Goal: Check status: Check status

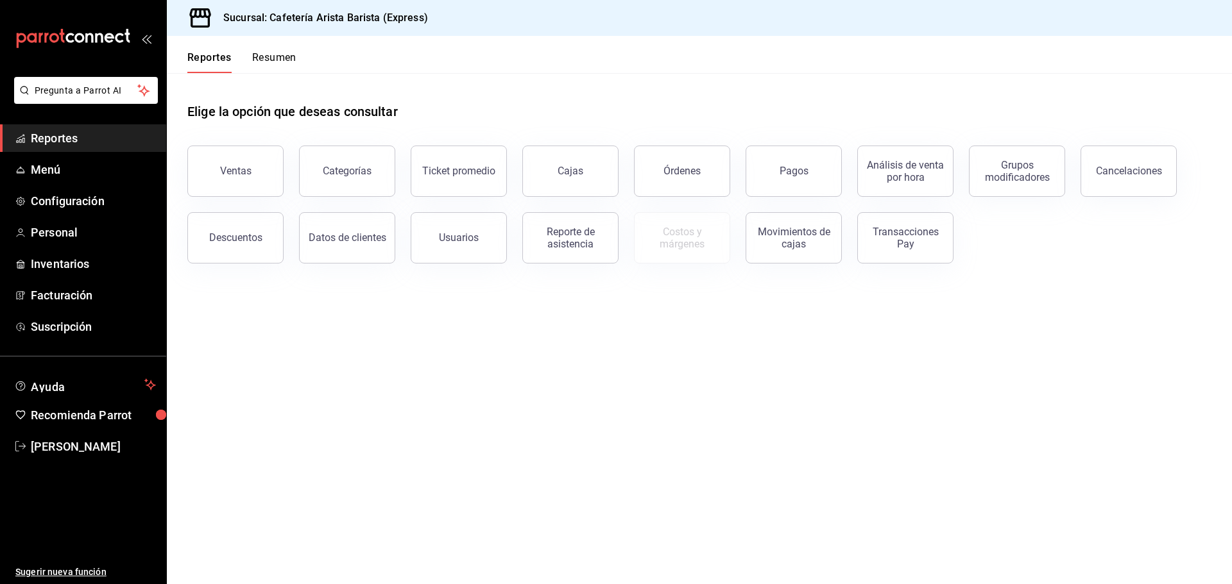
drag, startPoint x: 1128, startPoint y: 339, endPoint x: 1088, endPoint y: 333, distance: 40.8
click at [1128, 339] on main "Elige la opción que deseas consultar Ventas Categorías Ticket promedio Cajas Ór…" at bounding box center [699, 328] width 1065 height 511
click at [680, 184] on button "Órdenes" at bounding box center [682, 171] width 96 height 51
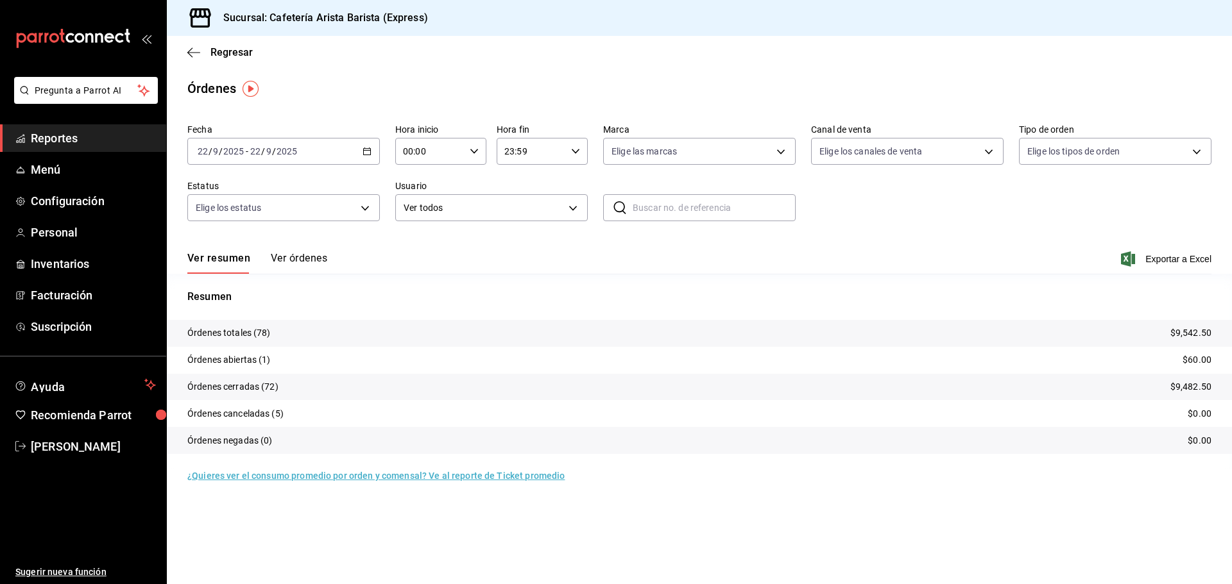
click at [312, 262] on button "Ver órdenes" at bounding box center [299, 263] width 56 height 22
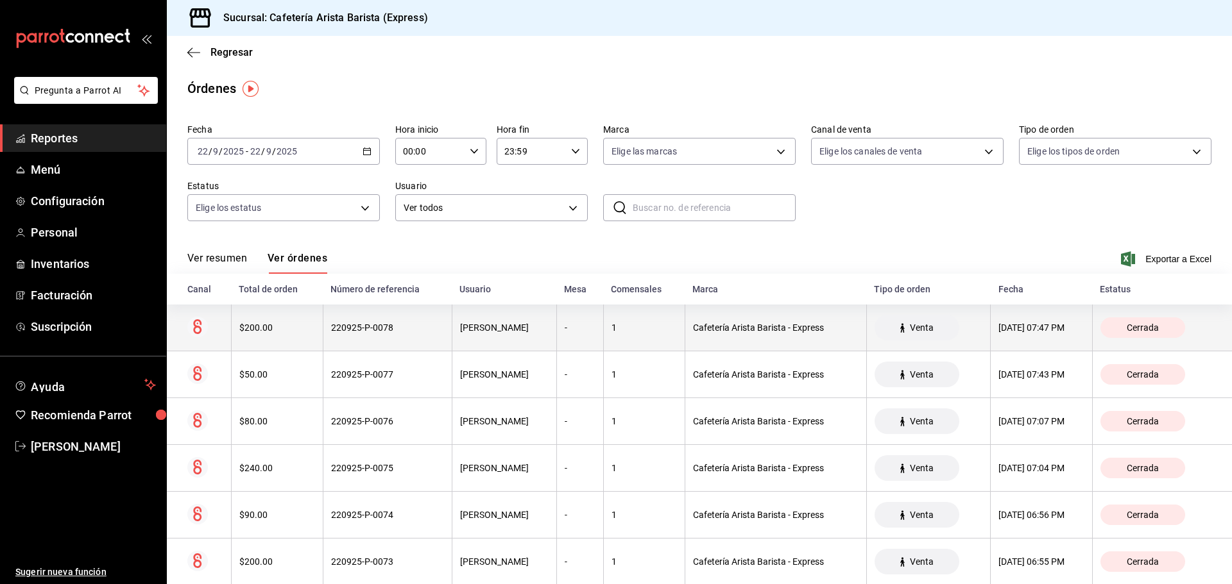
click at [527, 337] on th "Emiliano Peralta" at bounding box center [504, 328] width 105 height 47
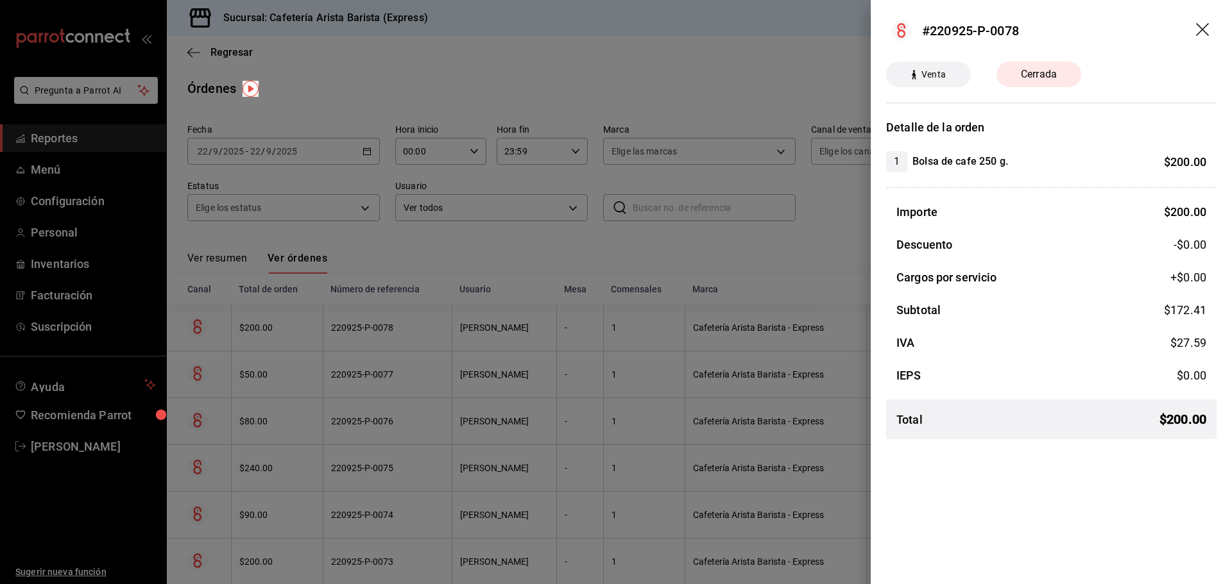
click at [527, 337] on div at bounding box center [616, 292] width 1232 height 584
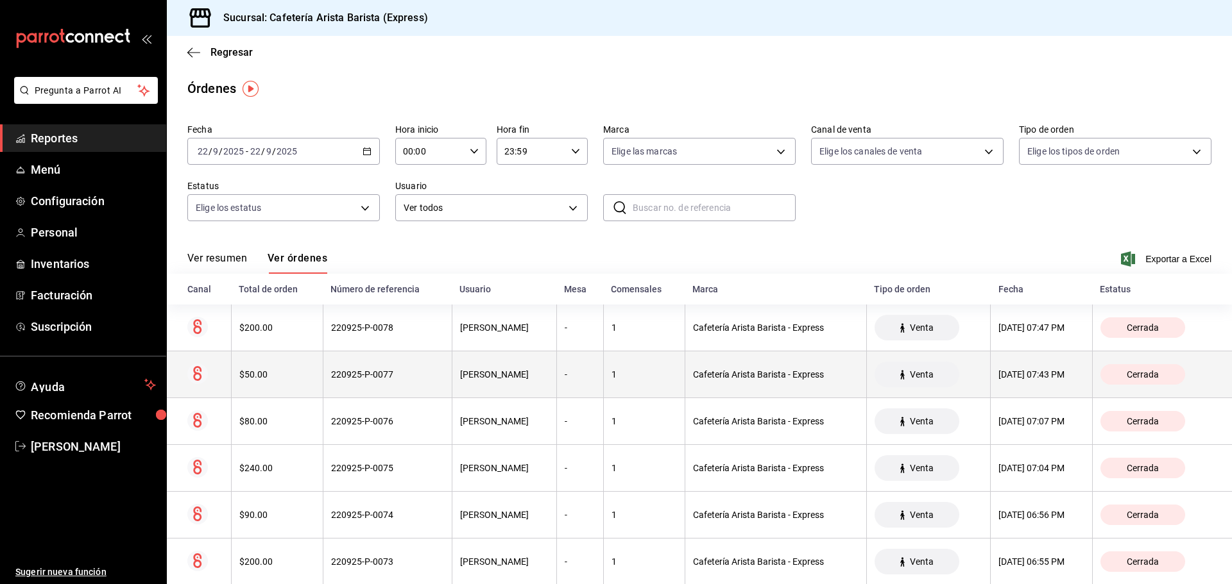
click at [523, 368] on th "Emiliano Peralta" at bounding box center [504, 375] width 105 height 47
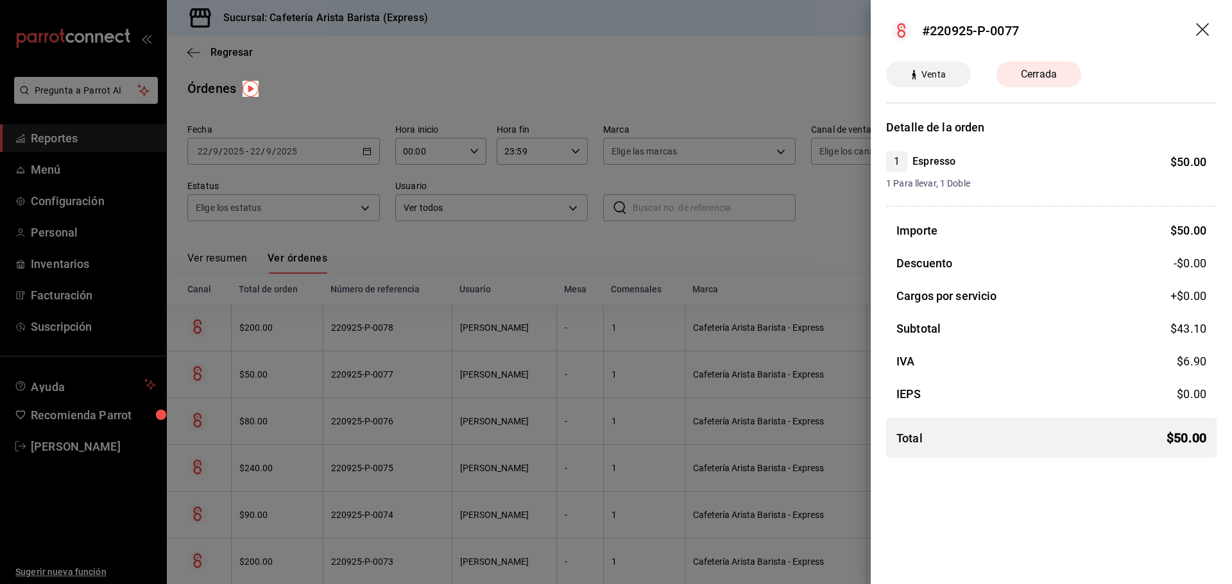
click at [523, 368] on div at bounding box center [616, 292] width 1232 height 584
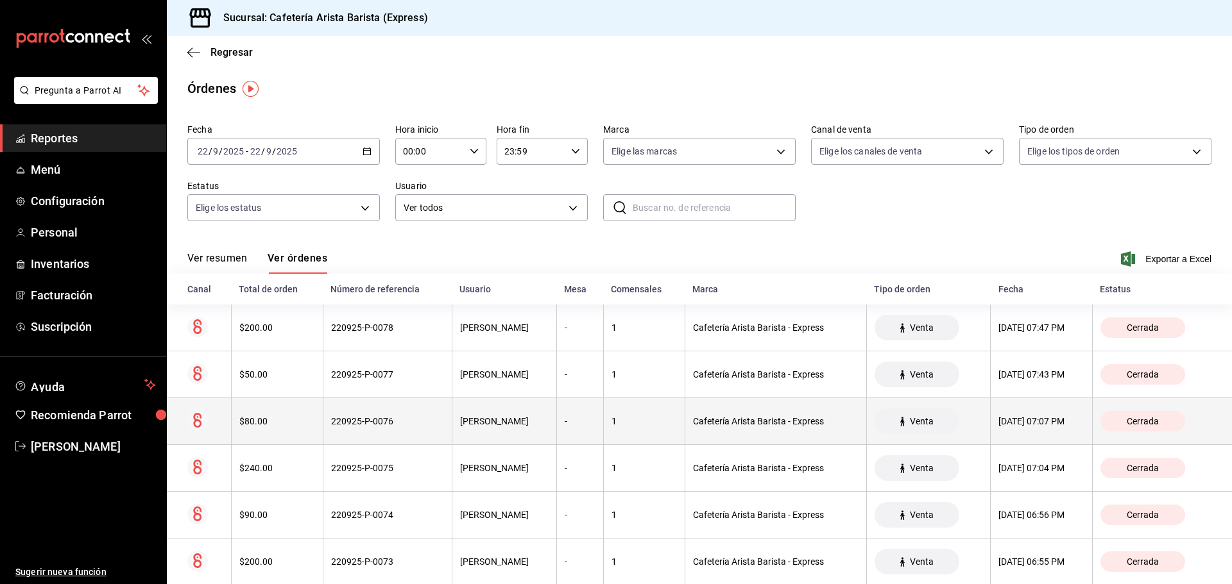
click at [470, 425] on div "Emiliano Peralta" at bounding box center [504, 421] width 89 height 10
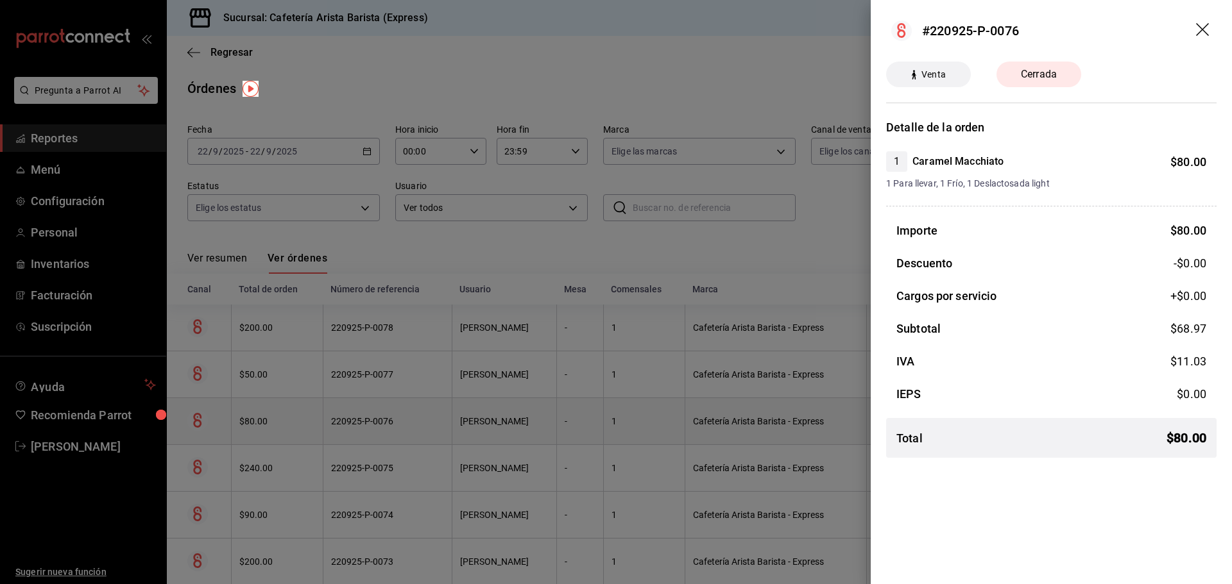
click at [470, 425] on div at bounding box center [616, 292] width 1232 height 584
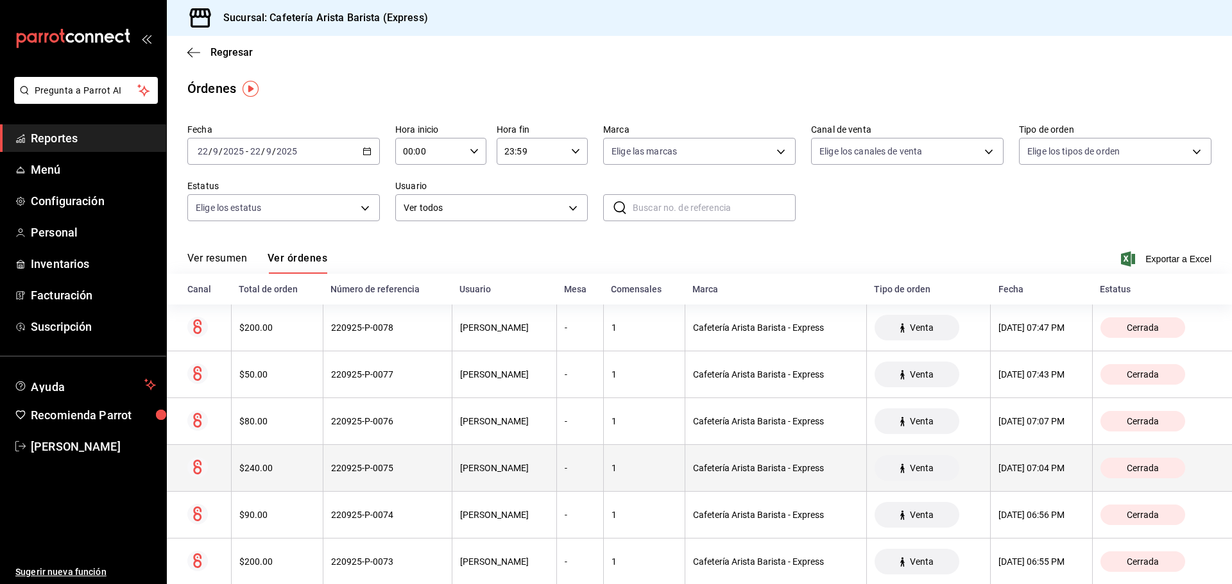
click at [1034, 470] on div "22/09/2025 07:04 PM" at bounding box center [1040, 468] width 85 height 10
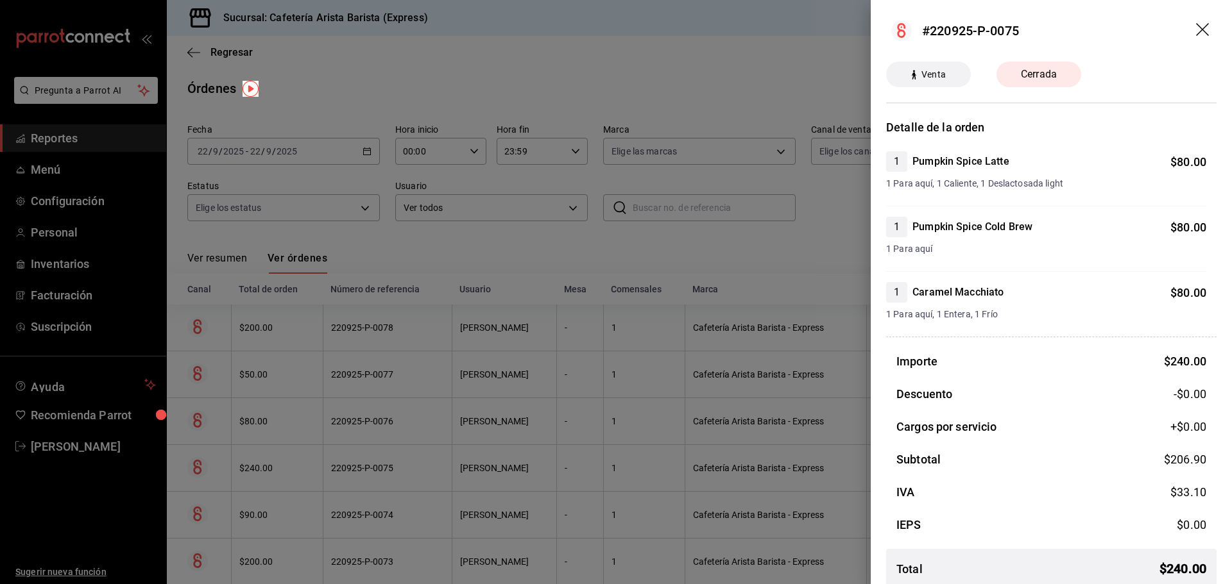
click at [818, 450] on div at bounding box center [616, 292] width 1232 height 584
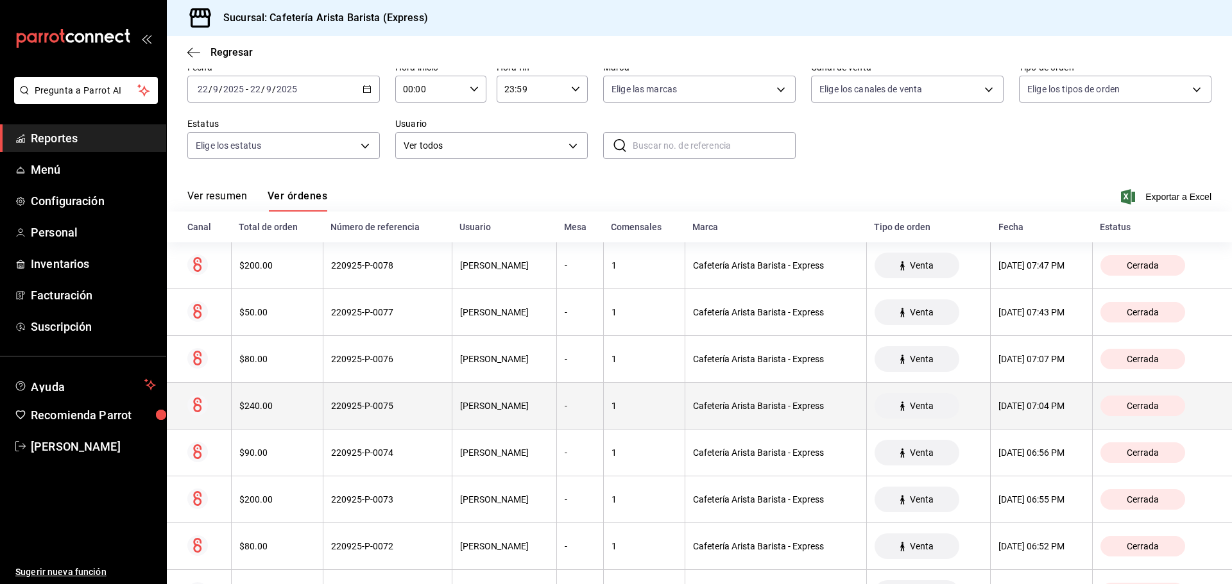
scroll to position [64, 0]
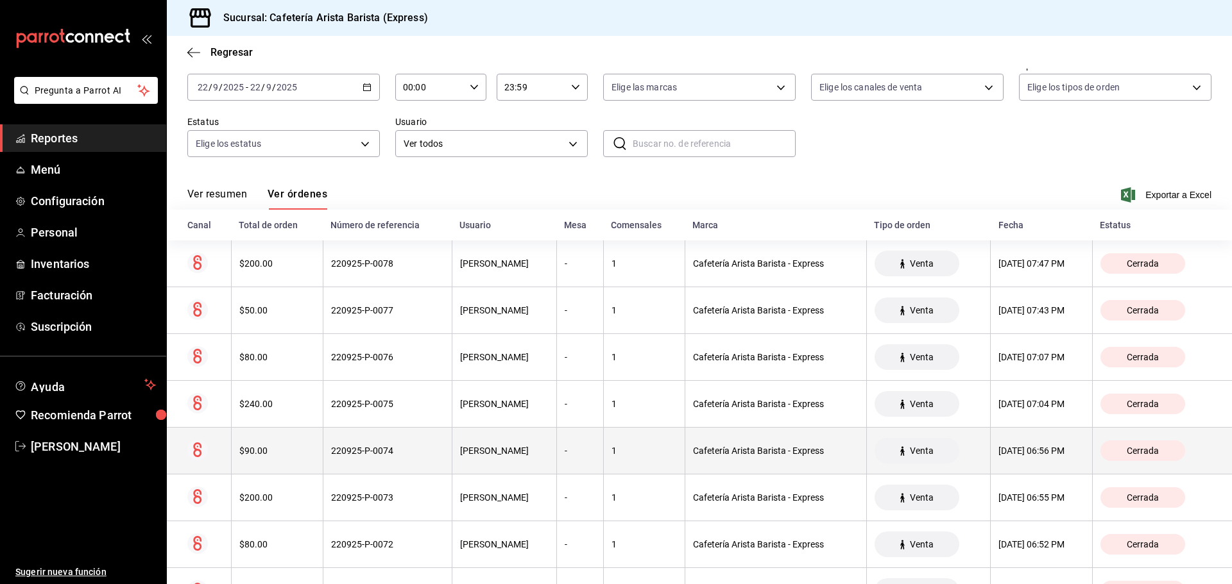
click at [974, 460] on th "Venta" at bounding box center [928, 451] width 124 height 47
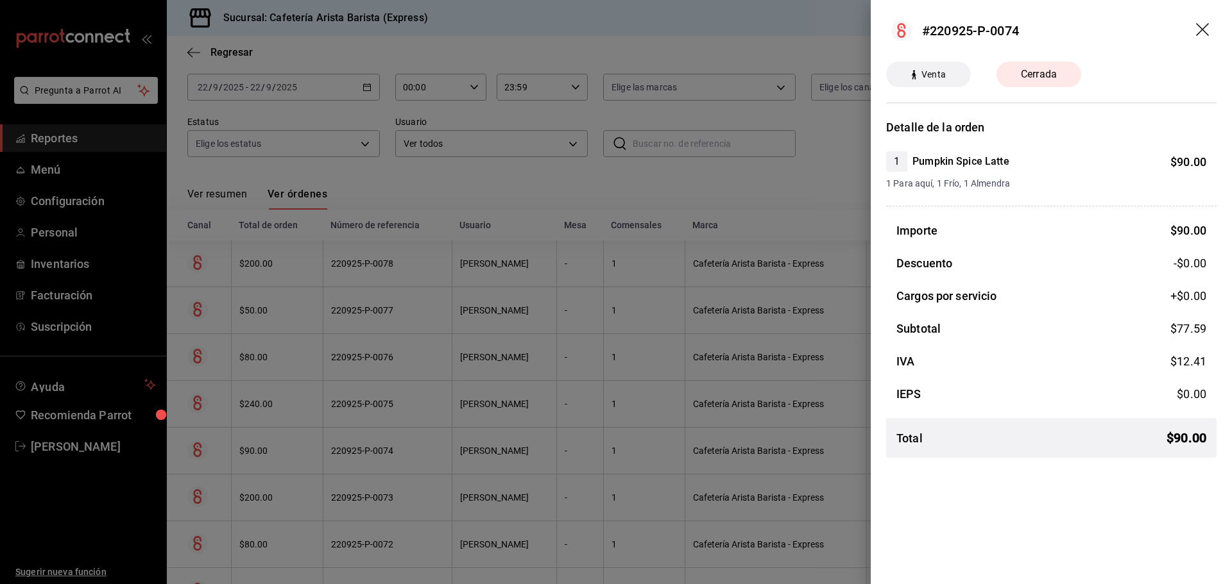
click at [543, 479] on div at bounding box center [616, 292] width 1232 height 584
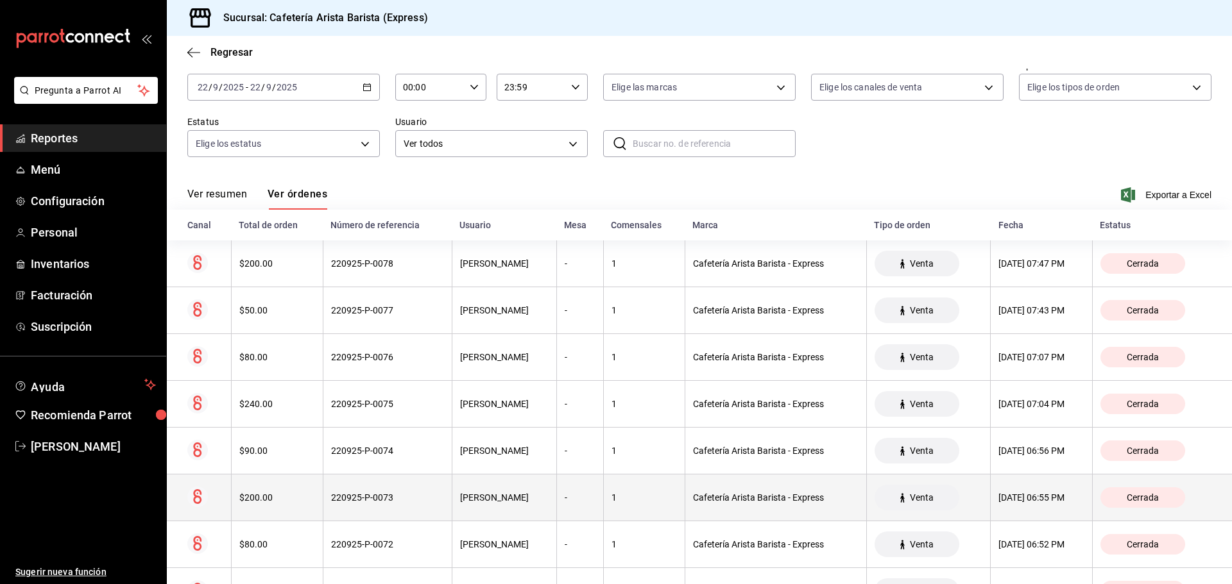
click at [545, 500] on div "Emiliano Peralta" at bounding box center [504, 498] width 89 height 10
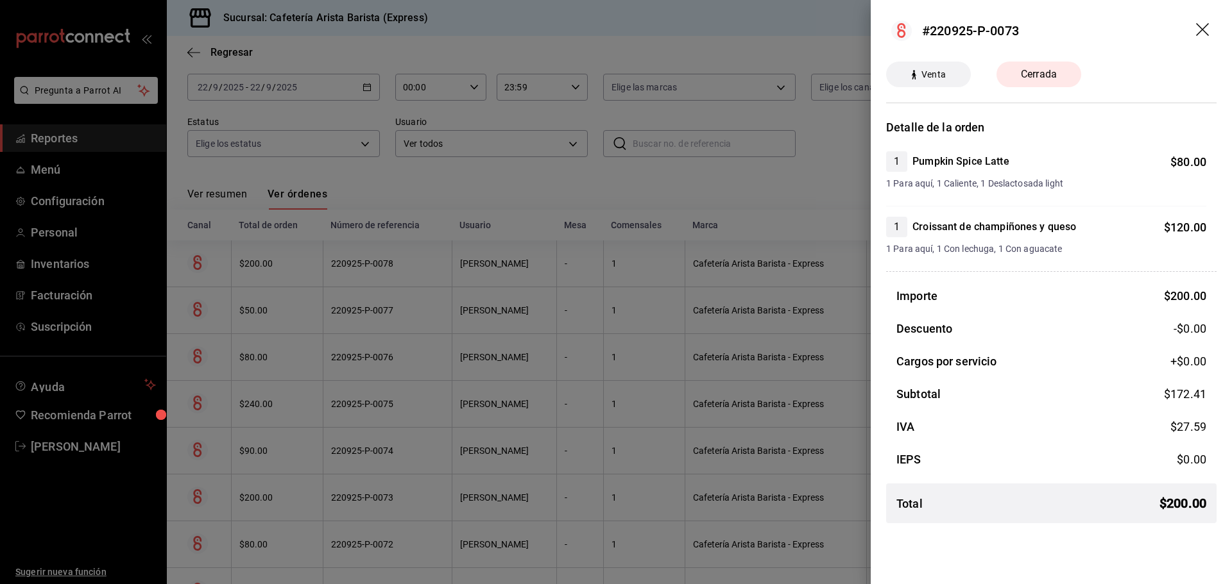
click at [572, 500] on div at bounding box center [616, 292] width 1232 height 584
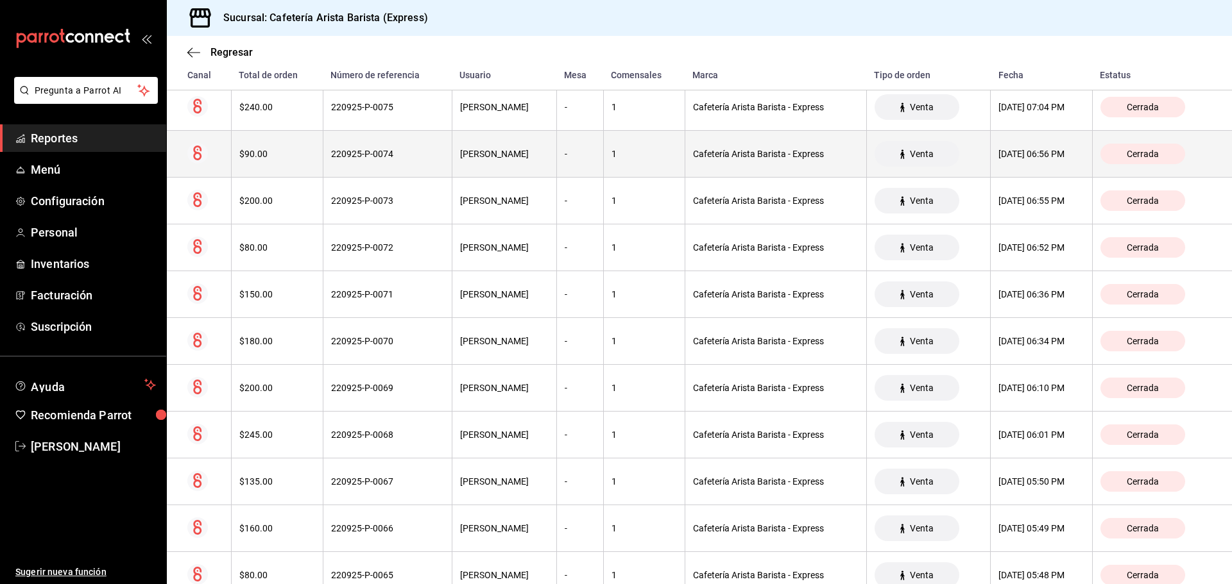
scroll to position [0, 0]
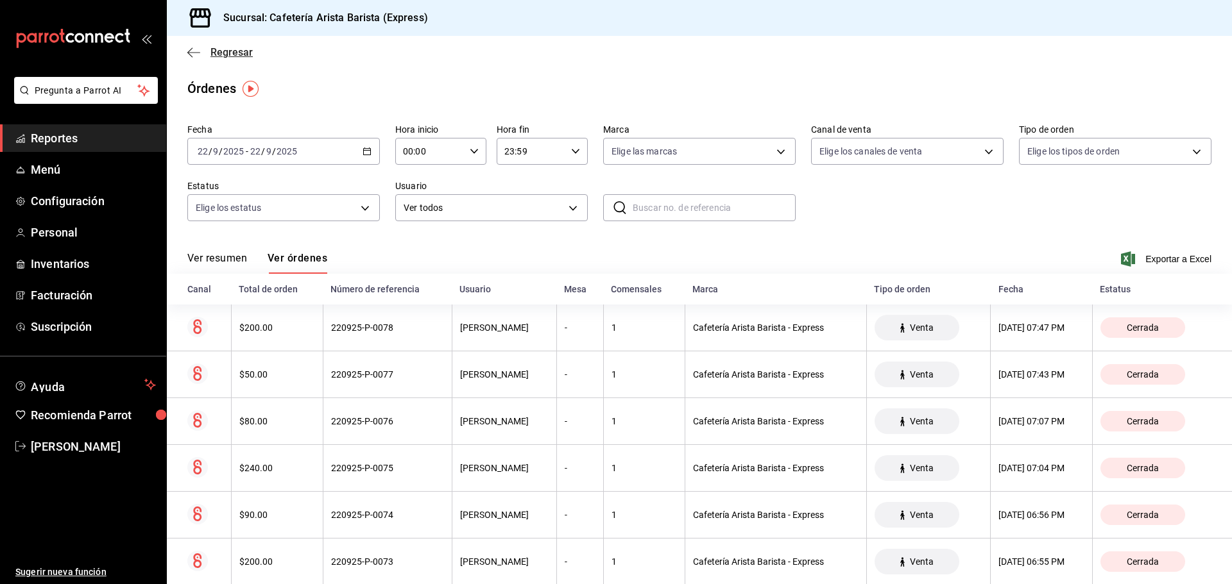
click at [218, 57] on span "Regresar" at bounding box center [231, 52] width 42 height 12
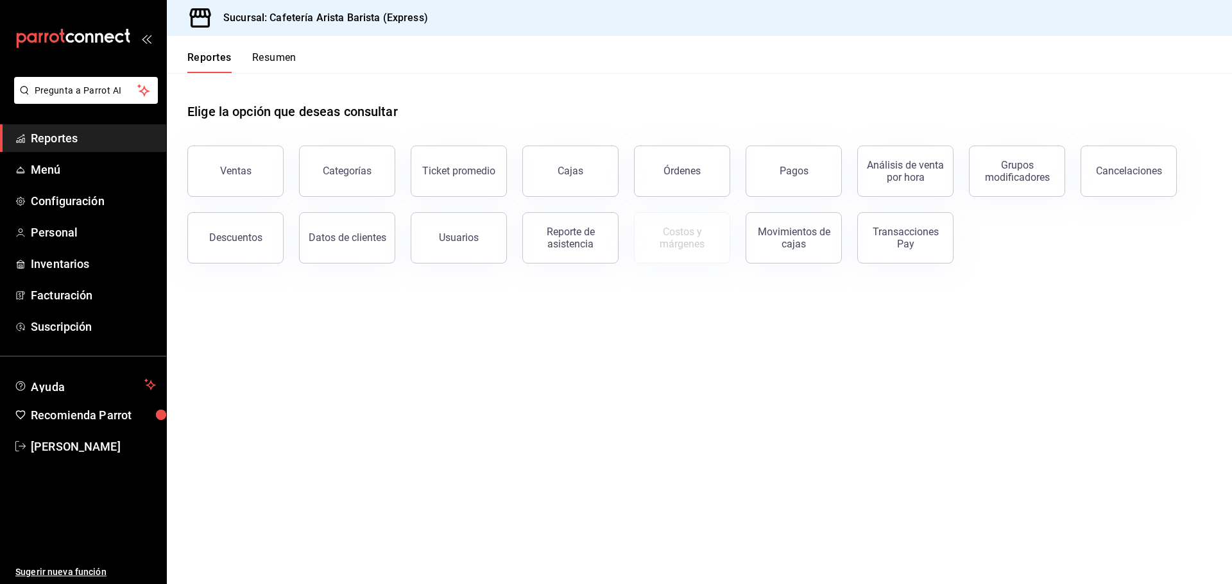
click at [280, 65] on button "Resumen" at bounding box center [274, 62] width 44 height 22
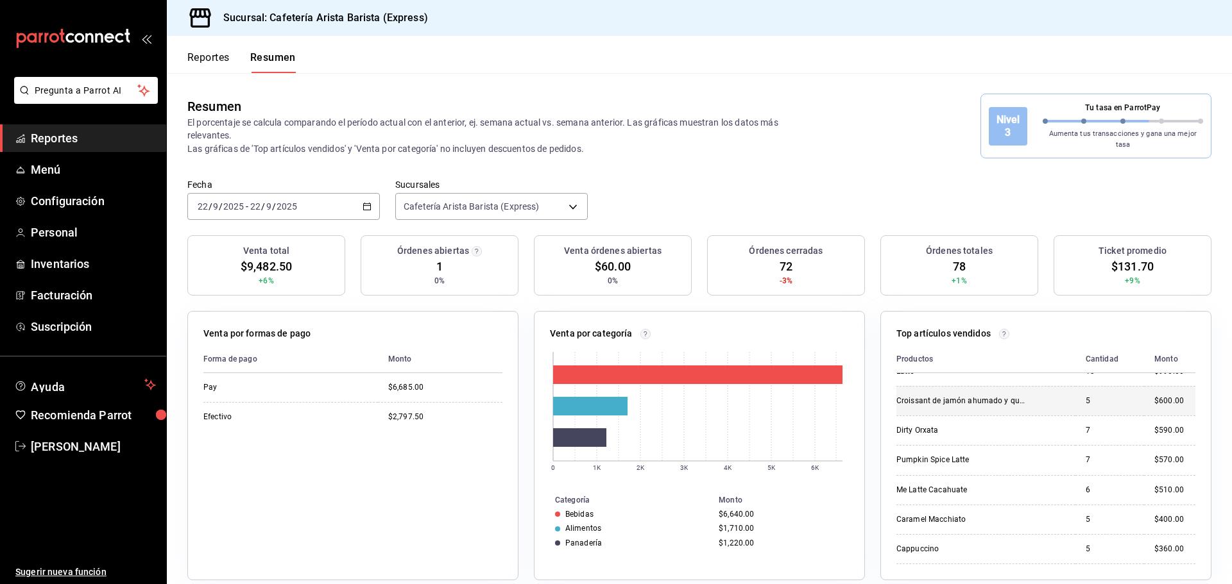
scroll to position [64, 0]
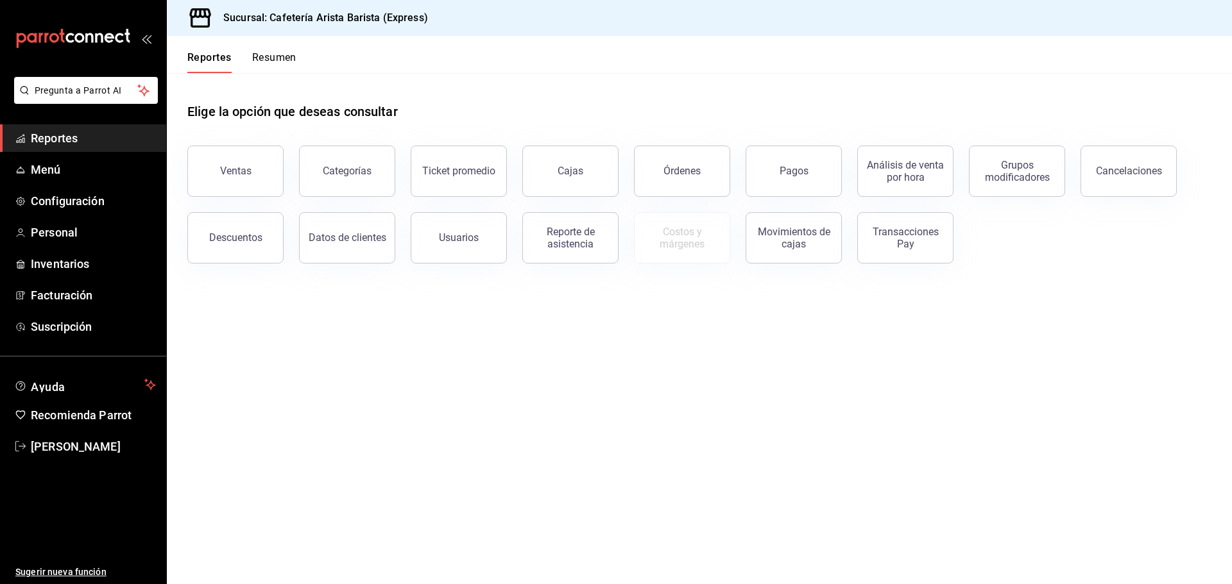
click at [269, 62] on button "Resumen" at bounding box center [274, 62] width 44 height 22
